Goal: Transaction & Acquisition: Purchase product/service

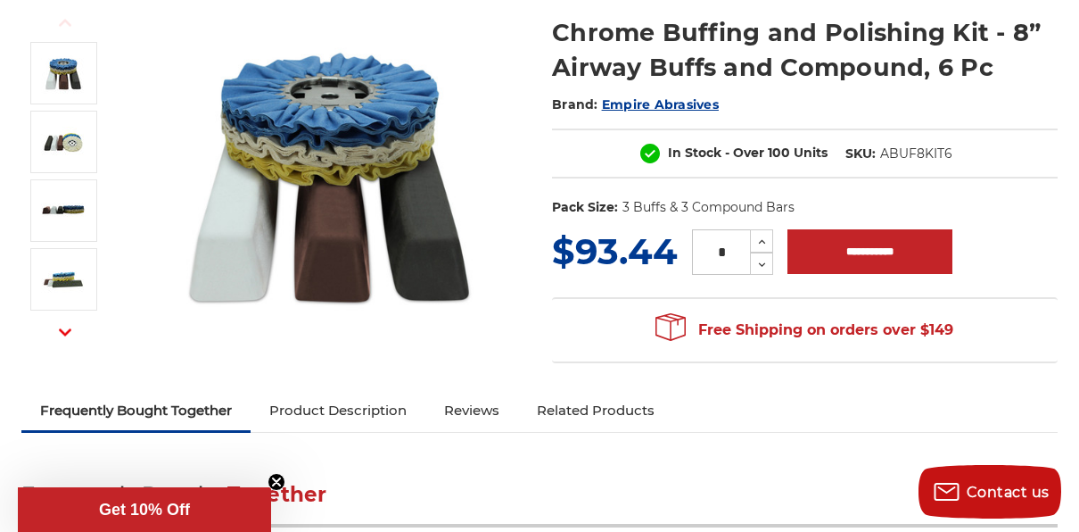
scroll to position [119, 0]
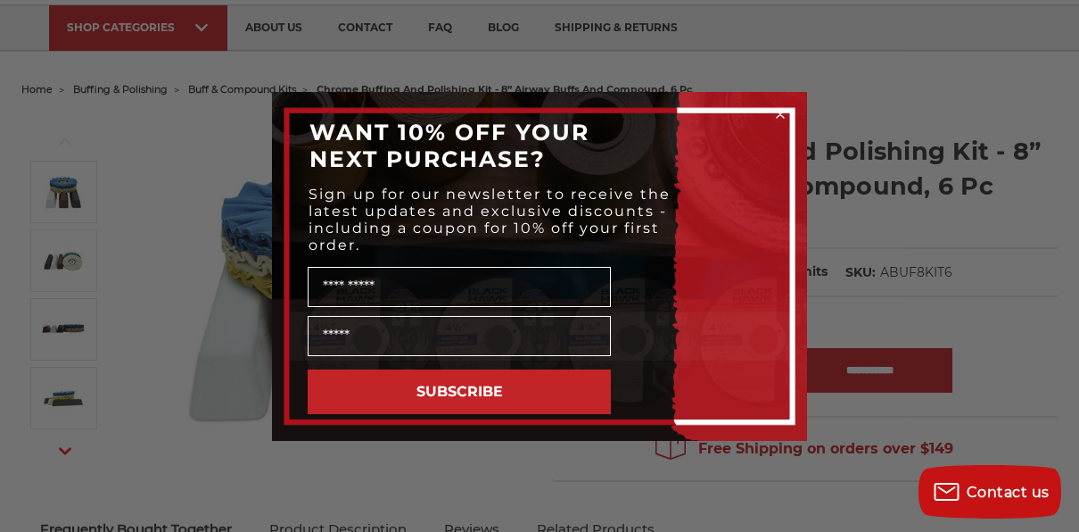
click at [128, 501] on div "Close dialog WANT 10% OFF YOUR NEXT PURCHASE? Sign up for our newsletter to rec…" at bounding box center [539, 266] width 1079 height 532
click at [561, 476] on div "Close dialog WANT 10% OFF YOUR NEXT PURCHASE? Sign up for our newsletter to rec…" at bounding box center [539, 266] width 1079 height 532
click at [782, 115] on icon "Close dialog" at bounding box center [780, 114] width 7 height 7
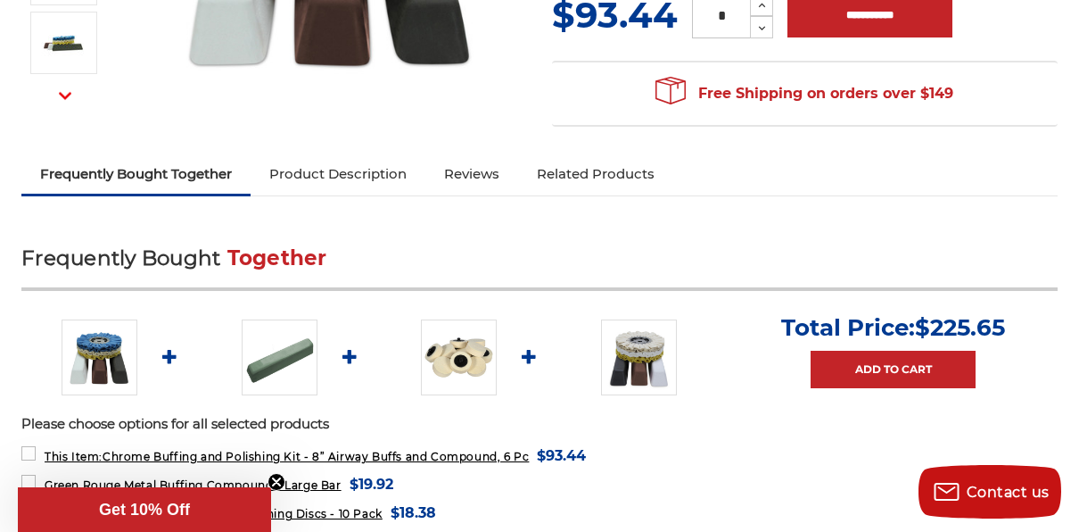
scroll to position [476, 0]
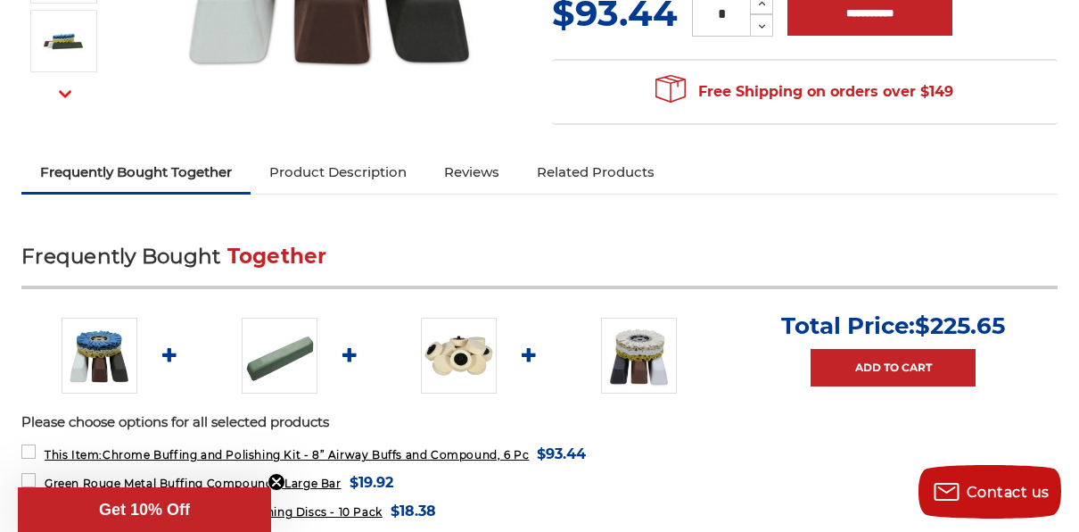
click at [396, 177] on link "Product Description" at bounding box center [338, 172] width 175 height 39
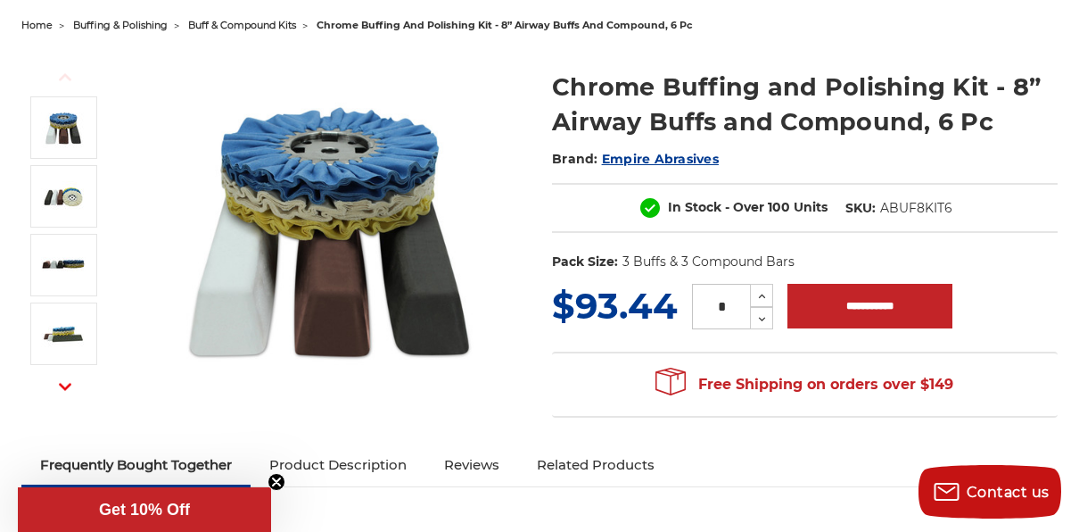
scroll to position [100, 0]
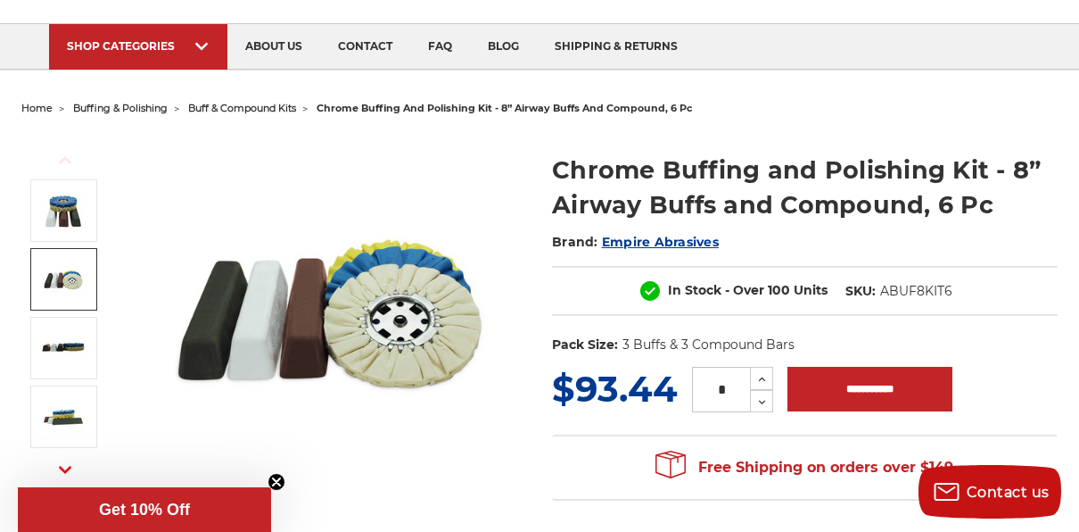
click at [59, 293] on img at bounding box center [63, 279] width 45 height 45
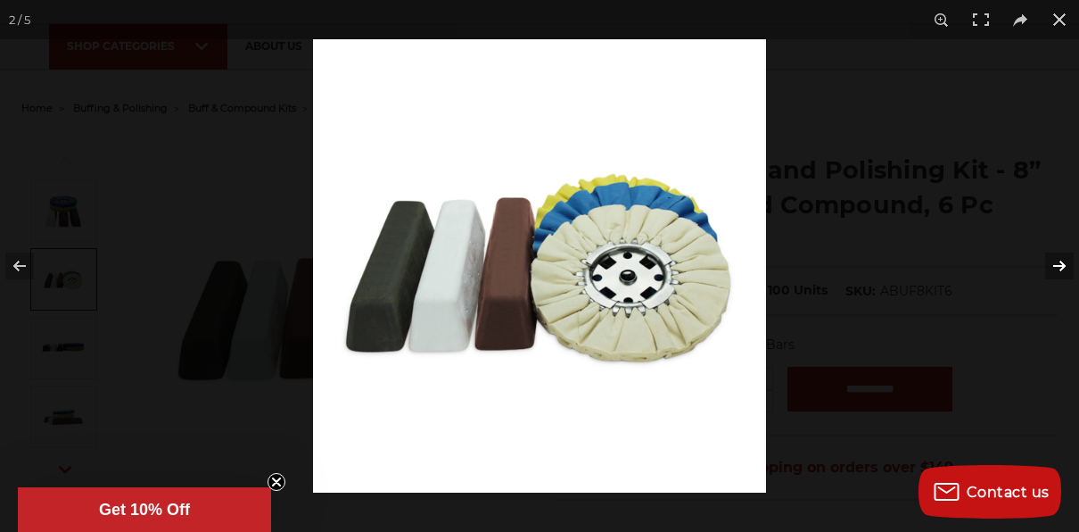
click at [1070, 277] on button at bounding box center [1048, 265] width 62 height 89
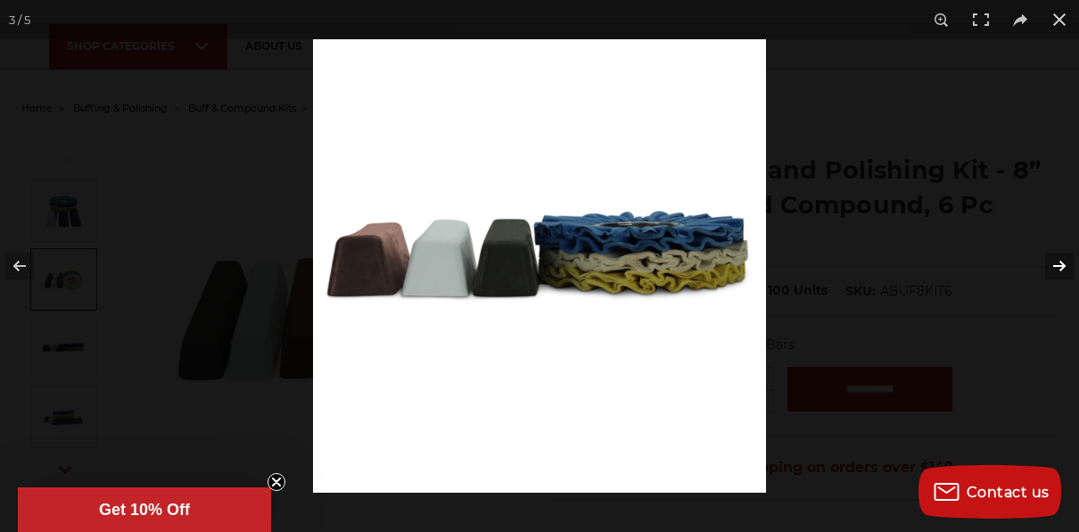
click at [1070, 277] on button at bounding box center [1048, 265] width 62 height 89
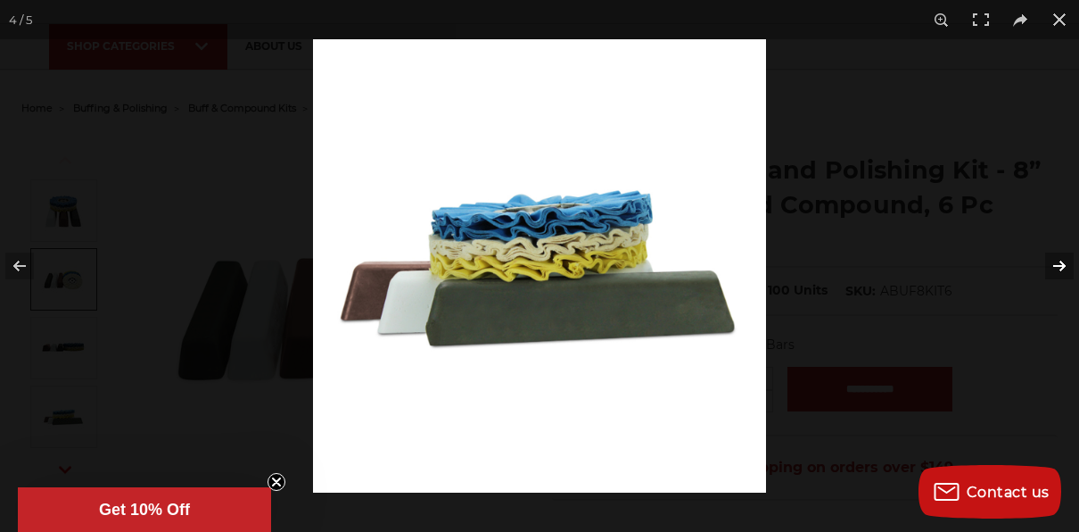
click at [1070, 277] on button at bounding box center [1048, 265] width 62 height 89
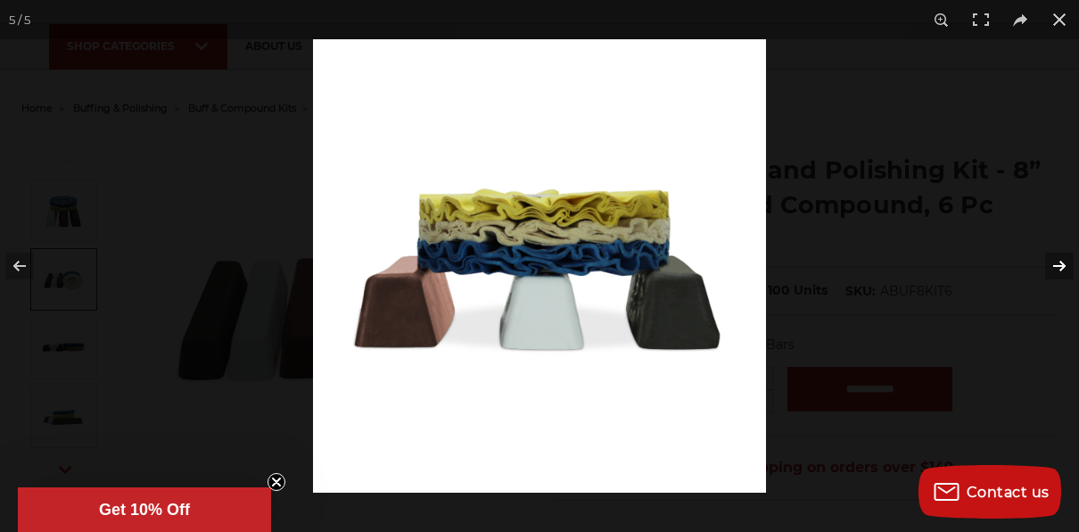
click at [1070, 277] on button at bounding box center [1048, 265] width 62 height 89
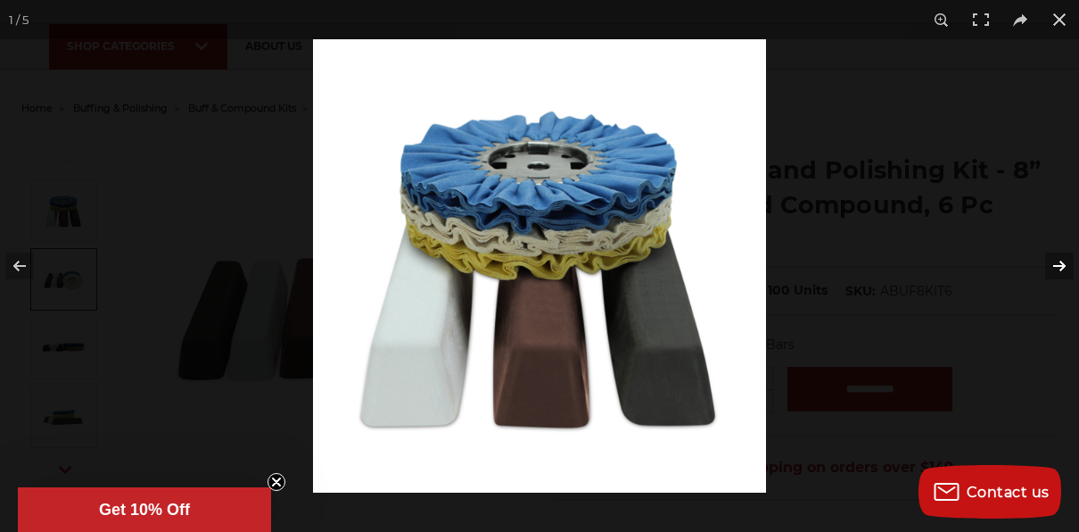
click at [1070, 277] on button at bounding box center [1048, 265] width 62 height 89
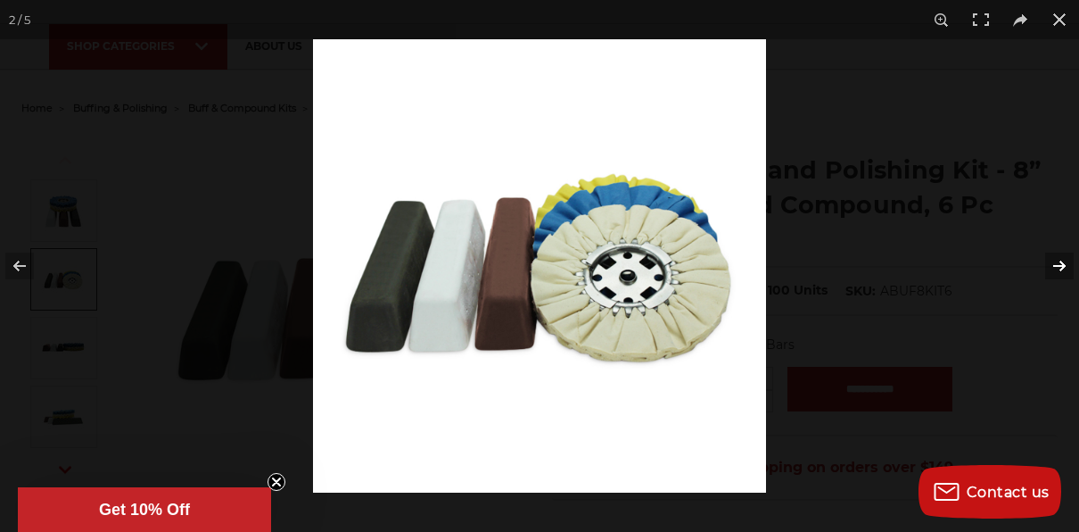
click at [1070, 277] on button at bounding box center [1048, 265] width 62 height 89
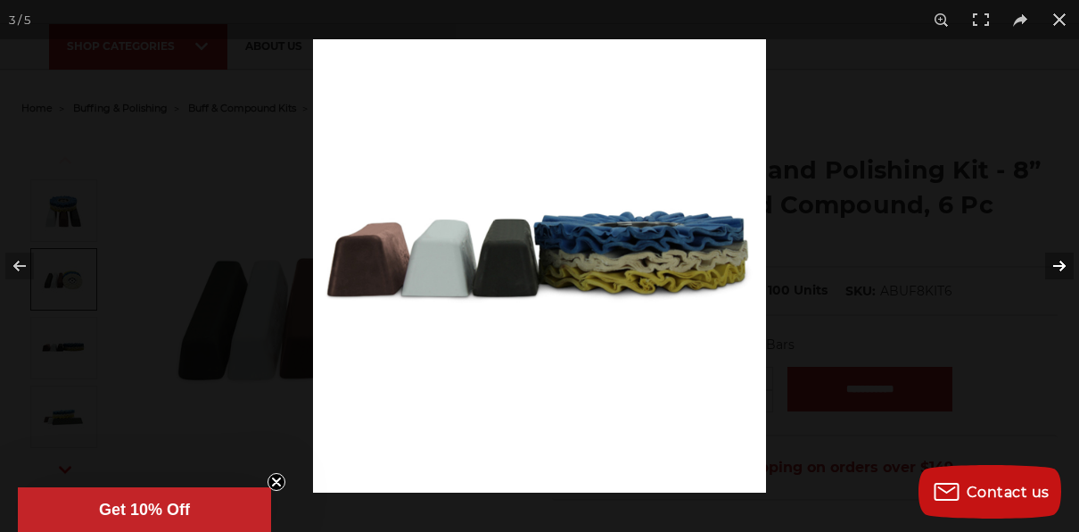
click at [1070, 277] on button at bounding box center [1048, 265] width 62 height 89
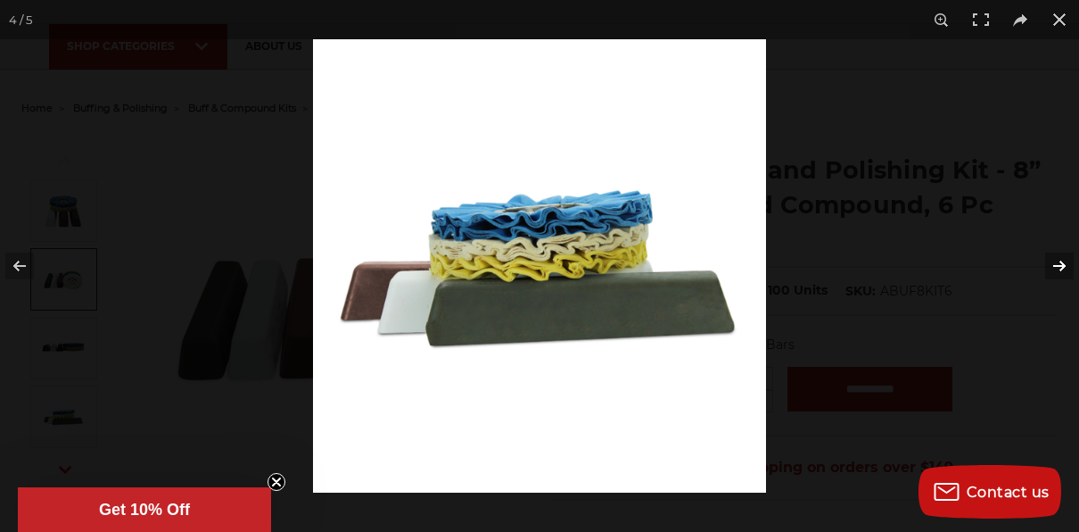
click at [1070, 277] on button at bounding box center [1048, 265] width 62 height 89
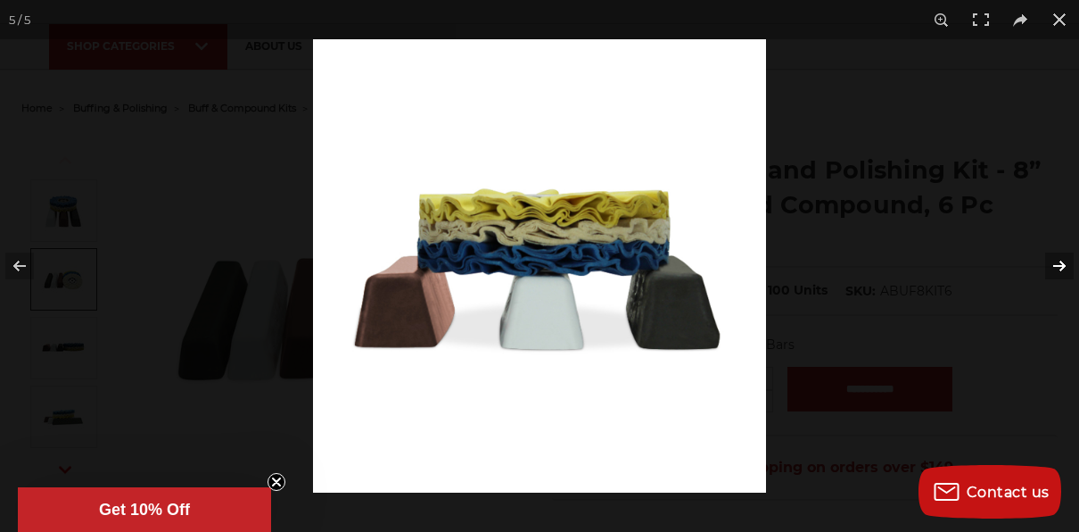
click at [1070, 277] on button at bounding box center [1048, 265] width 62 height 89
